Goal: Information Seeking & Learning: Learn about a topic

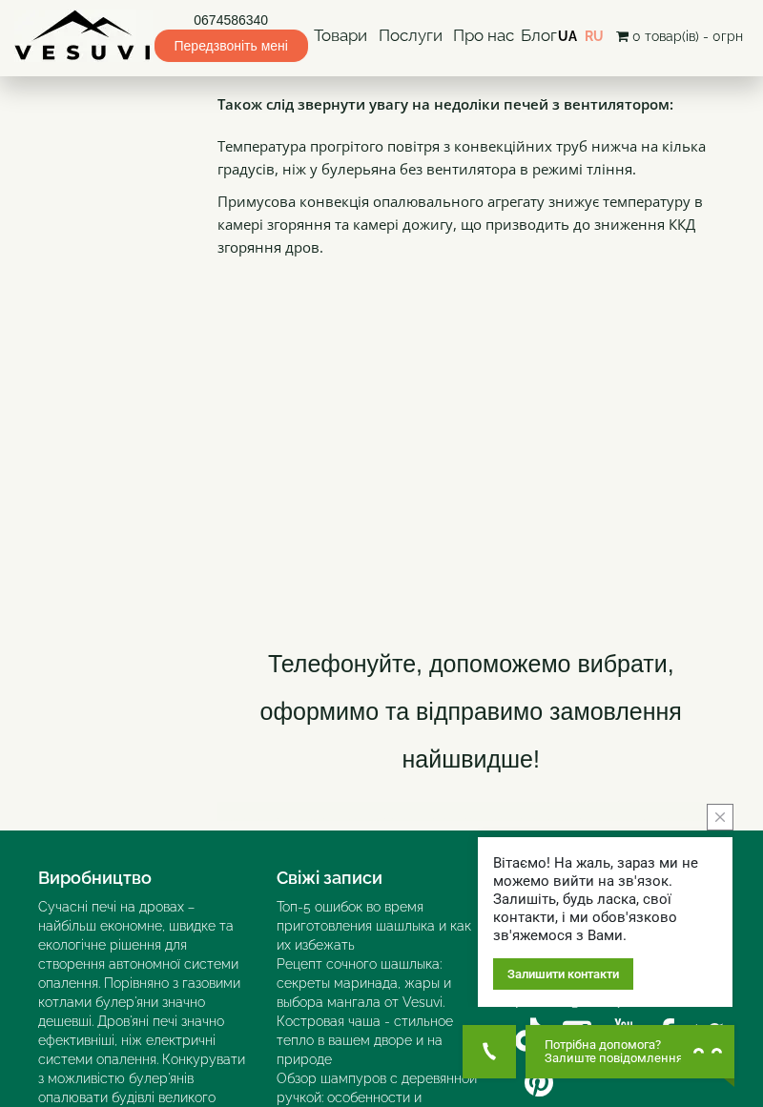
scroll to position [3882, 0]
